Goal: Navigation & Orientation: Find specific page/section

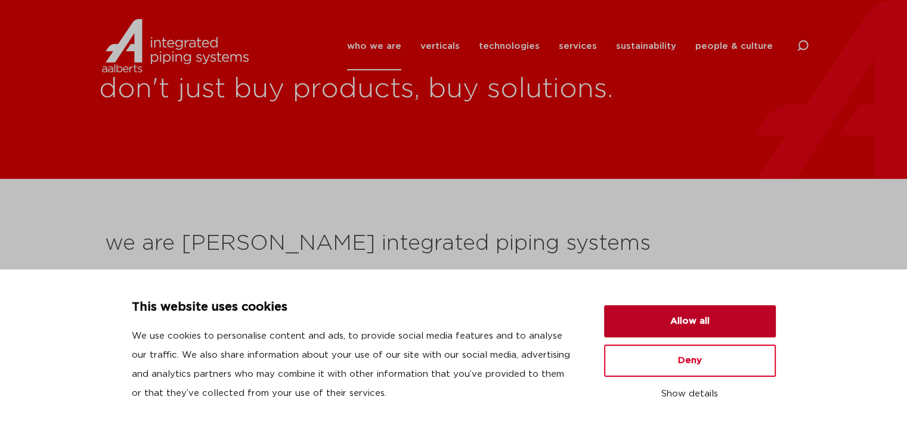
click at [684, 326] on button "Allow all" at bounding box center [690, 321] width 172 height 32
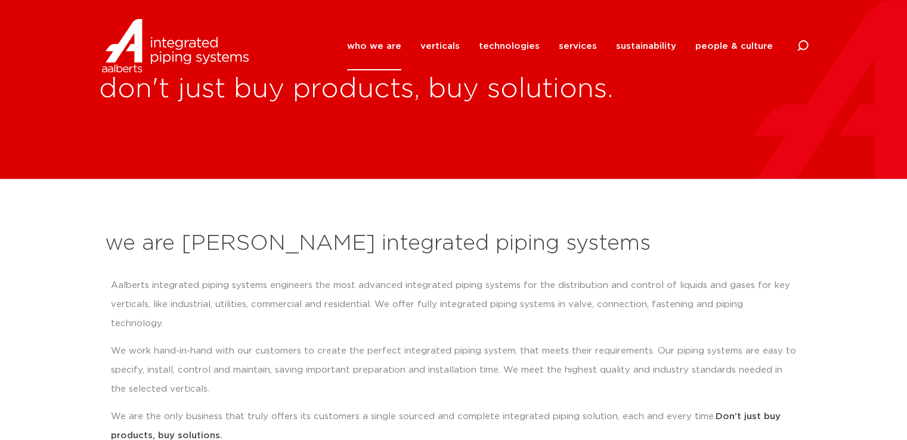
click at [370, 49] on link "who we are" at bounding box center [374, 46] width 54 height 48
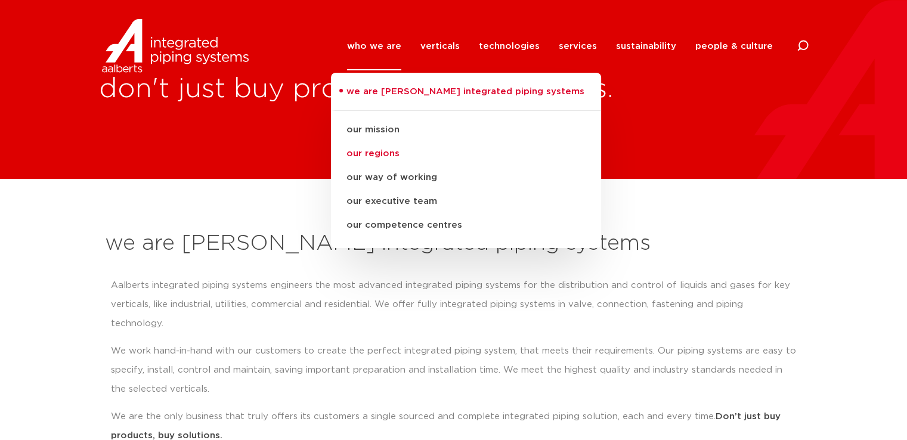
click at [381, 157] on link "our regions" at bounding box center [466, 154] width 270 height 24
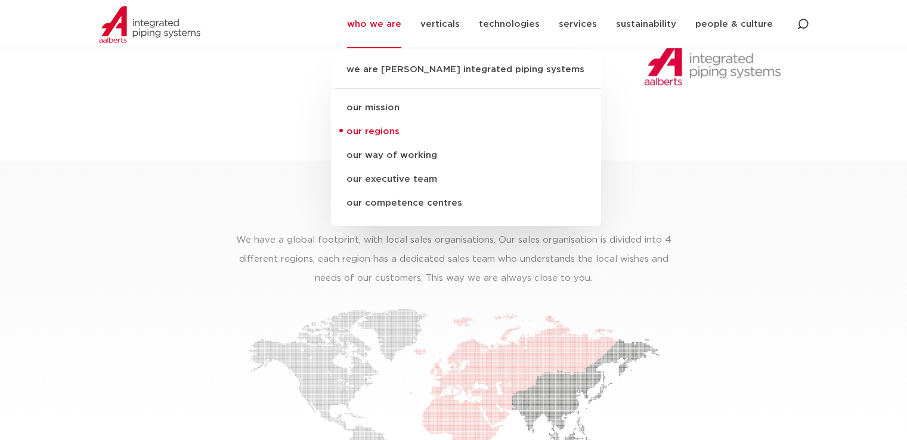
scroll to position [1782, 0]
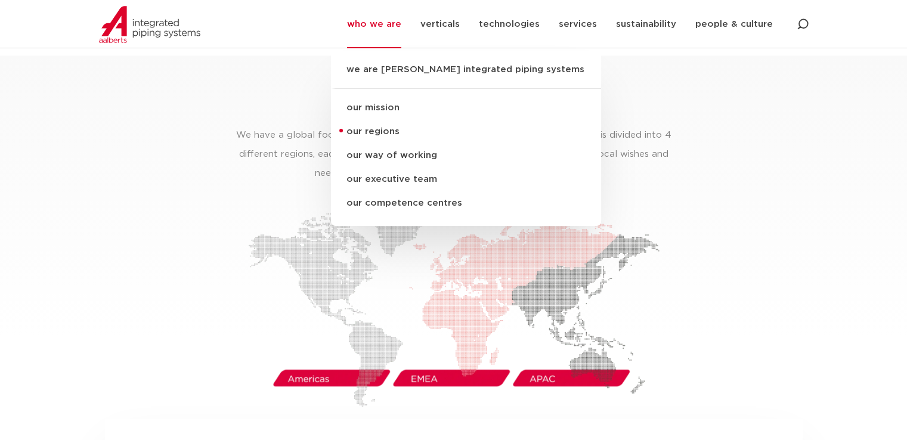
click at [327, 361] on img at bounding box center [453, 304] width 411 height 203
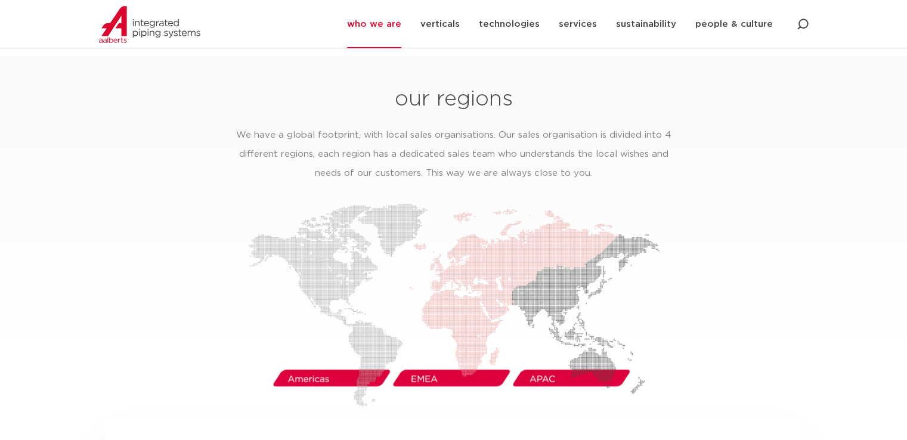
click at [216, 278] on div at bounding box center [453, 304] width 697 height 203
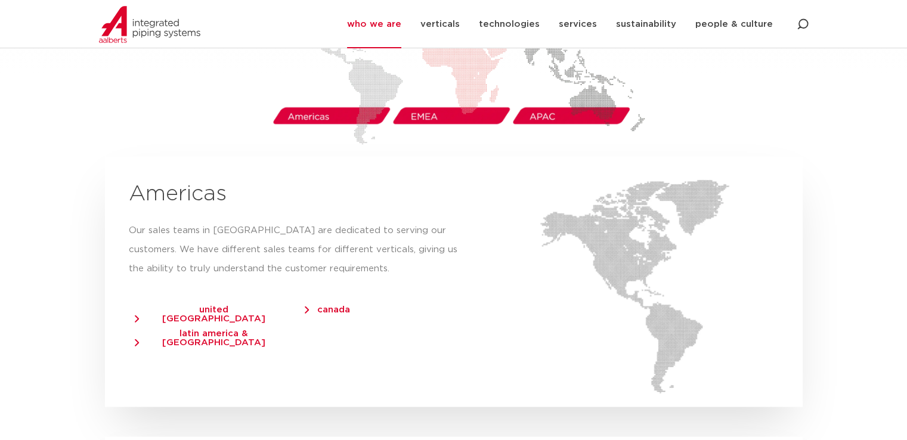
scroll to position [2068, 0]
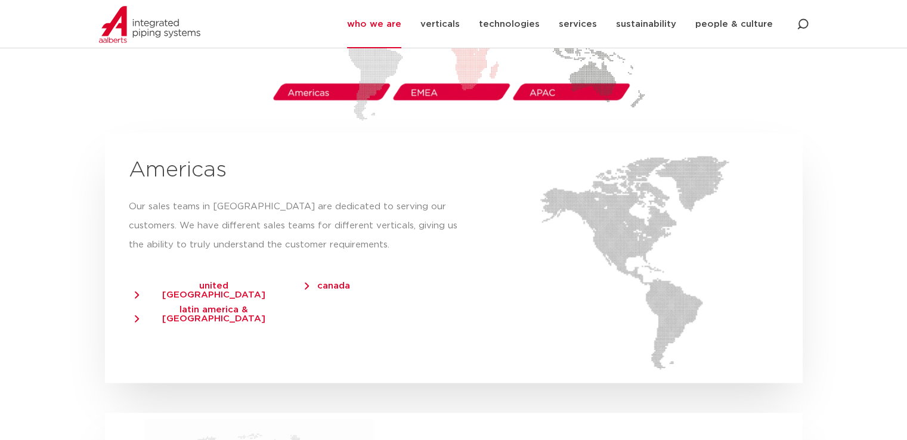
click at [138, 281] on span "united [GEOGRAPHIC_DATA]" at bounding box center [208, 290] width 147 height 18
